Goal: Transaction & Acquisition: Book appointment/travel/reservation

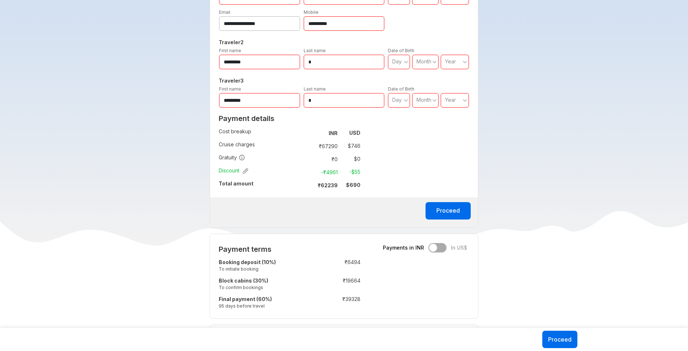
scroll to position [338, 0]
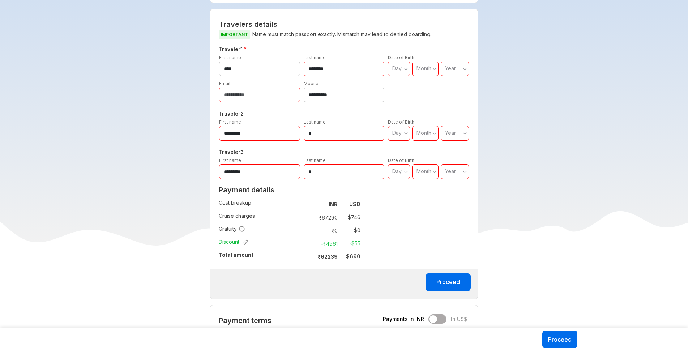
scroll to position [257, 0]
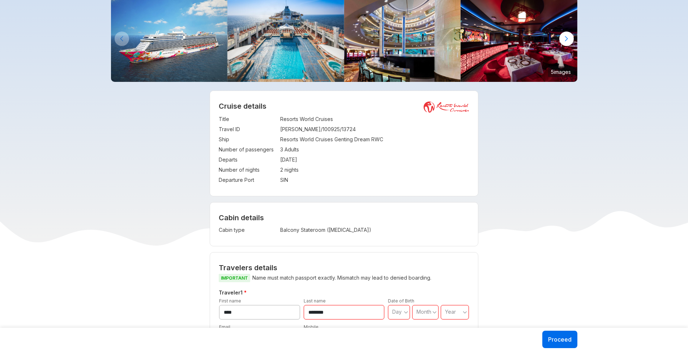
scroll to position [48, 0]
